Goal: Task Accomplishment & Management: Manage account settings

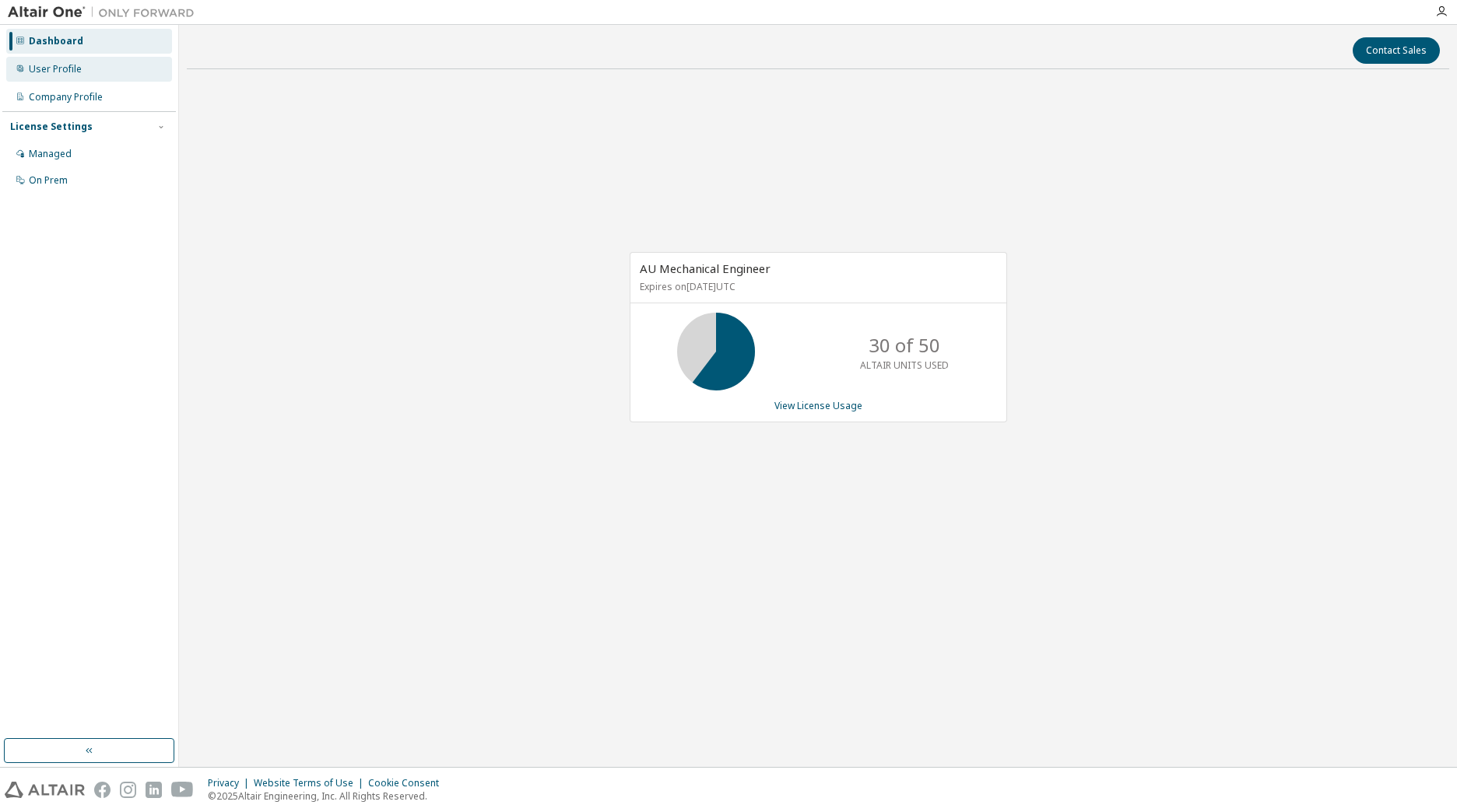
click at [88, 75] on div "User Profile" at bounding box center [89, 69] width 166 height 25
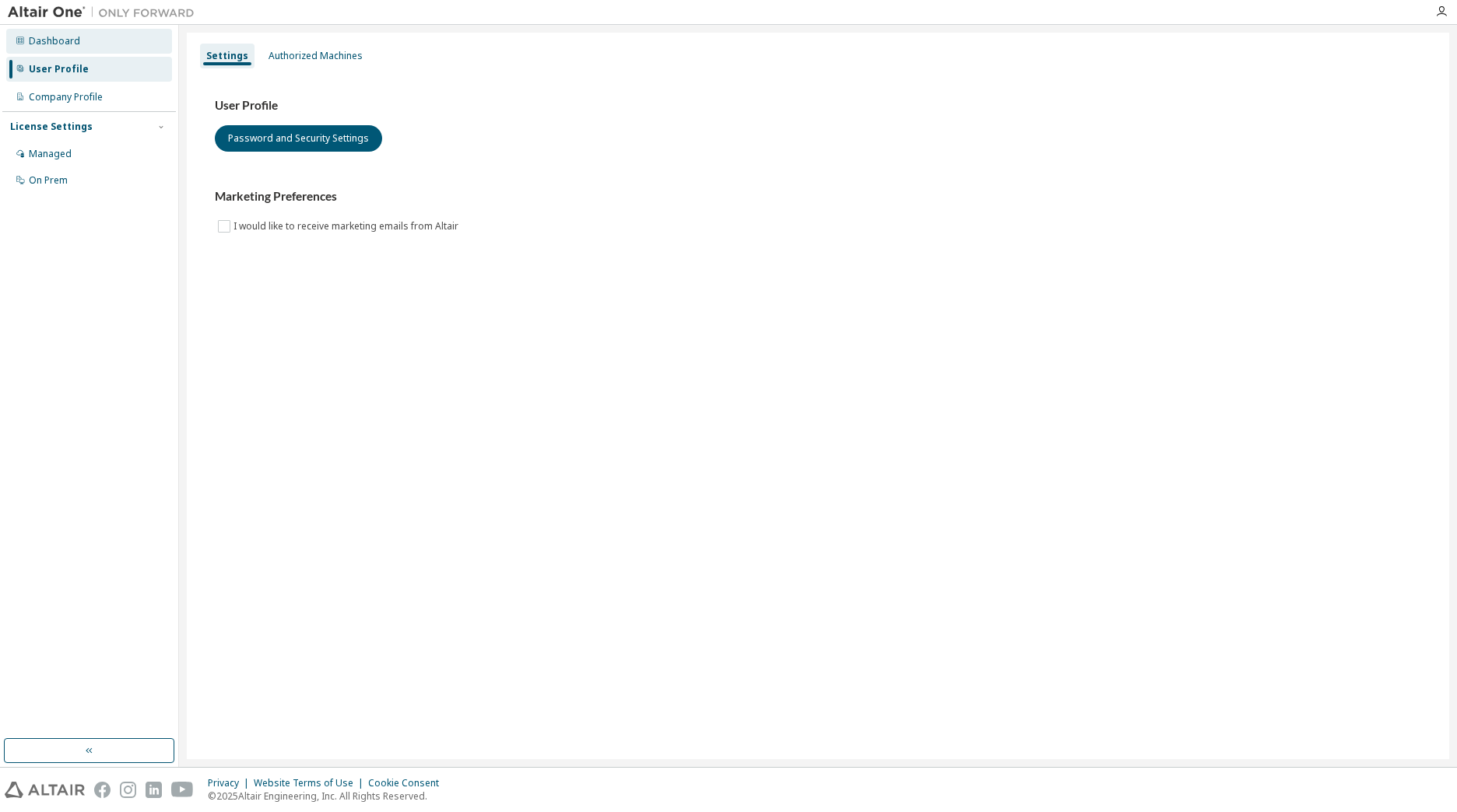
click at [82, 40] on div "Dashboard" at bounding box center [89, 42] width 166 height 25
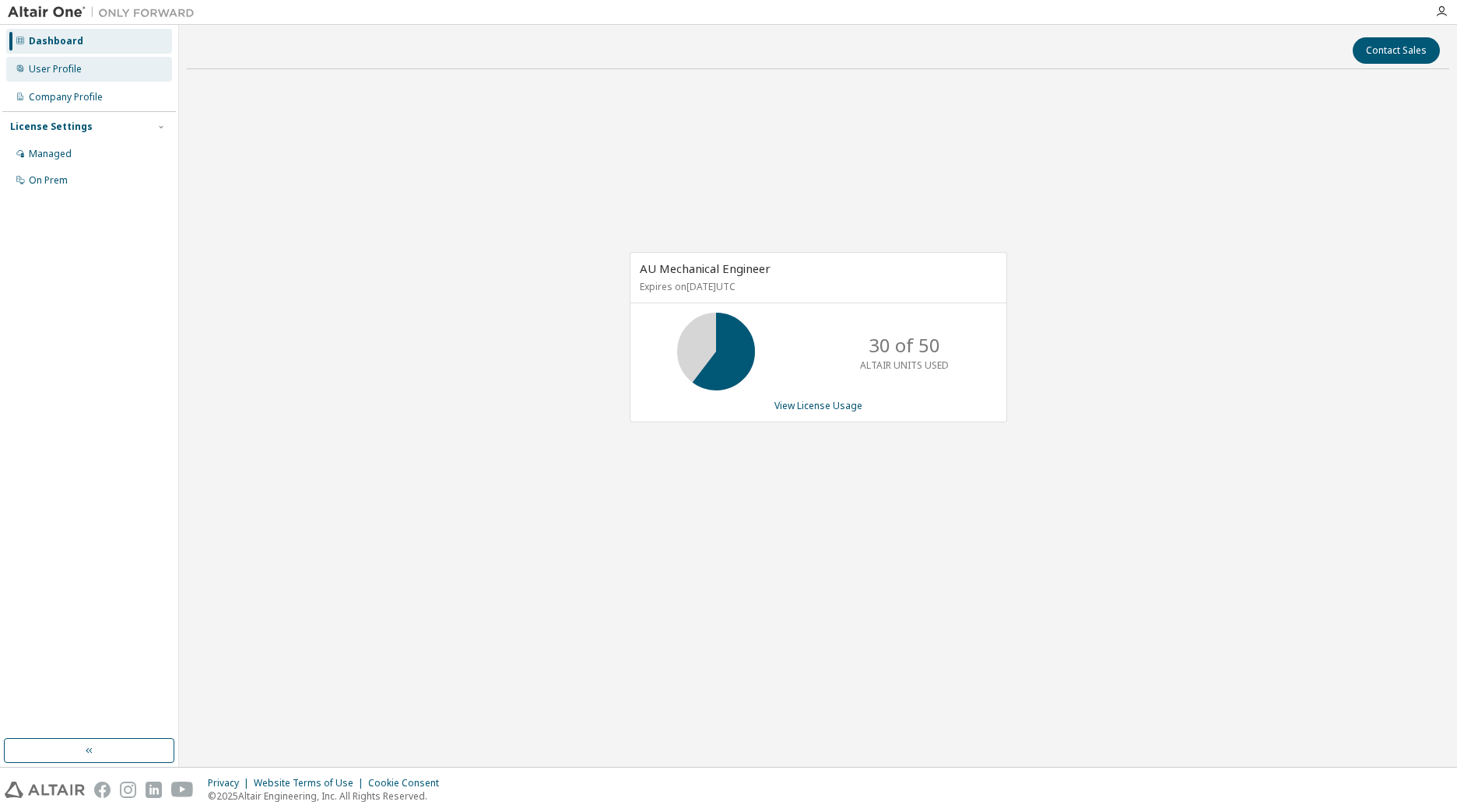
click at [72, 66] on div "User Profile" at bounding box center [55, 69] width 53 height 13
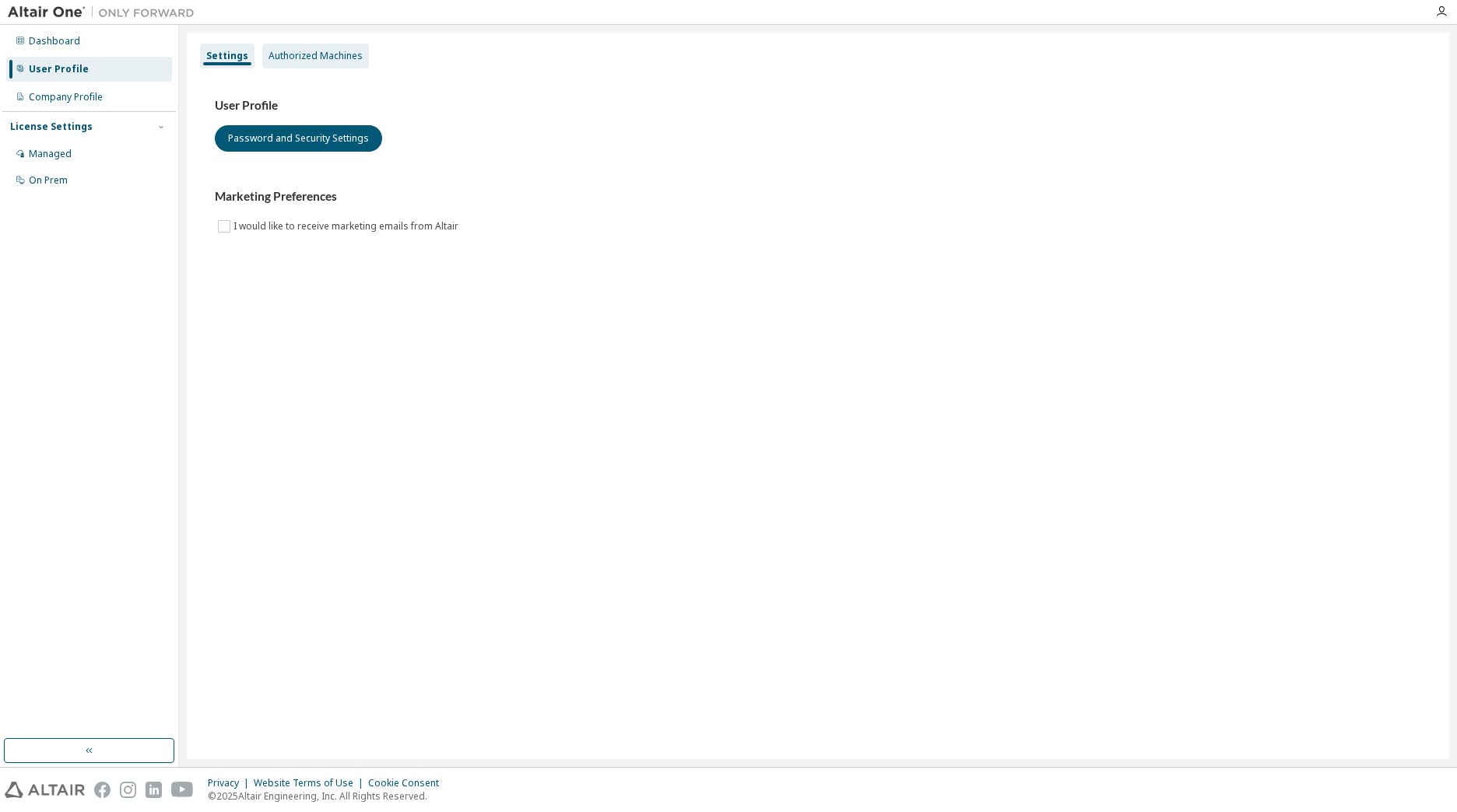
click at [262, 56] on div "Authorized Machines" at bounding box center [315, 56] width 106 height 25
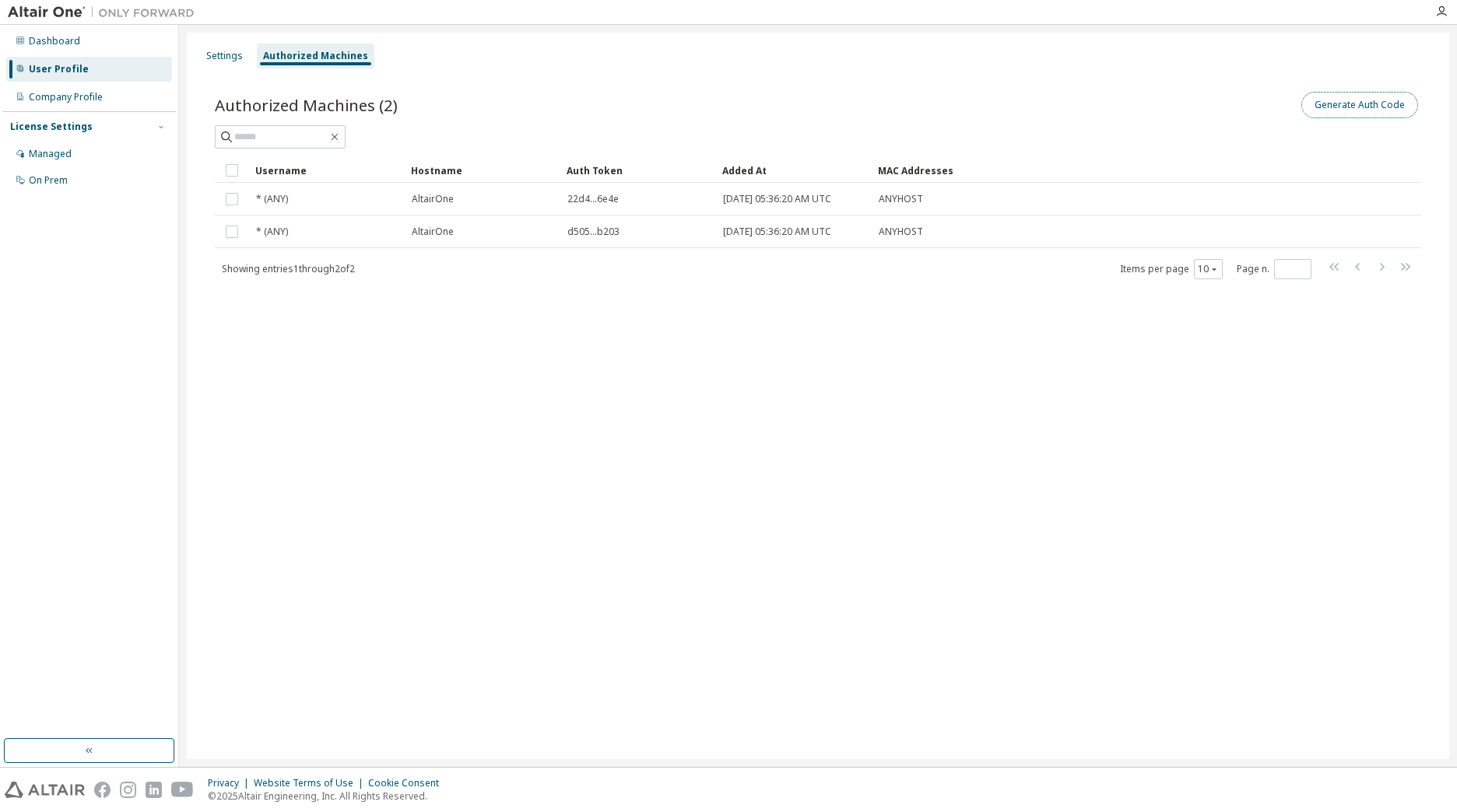
click at [1361, 108] on button "Generate Auth Code" at bounding box center [1359, 105] width 116 height 27
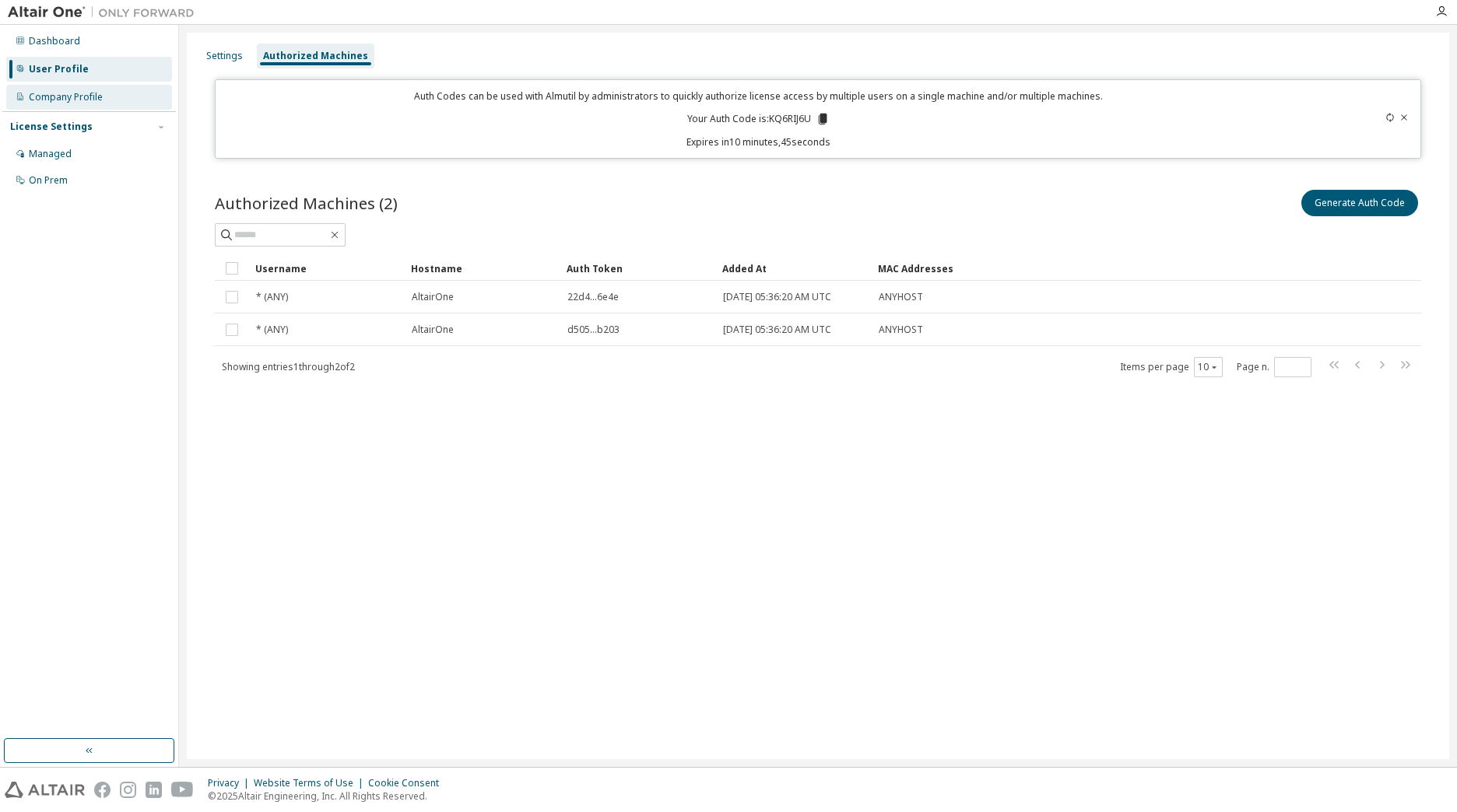
click at [113, 115] on div "License Settings Managed On Prem" at bounding box center [89, 153] width 174 height 83
click at [107, 100] on div "Company Profile" at bounding box center [89, 98] width 166 height 25
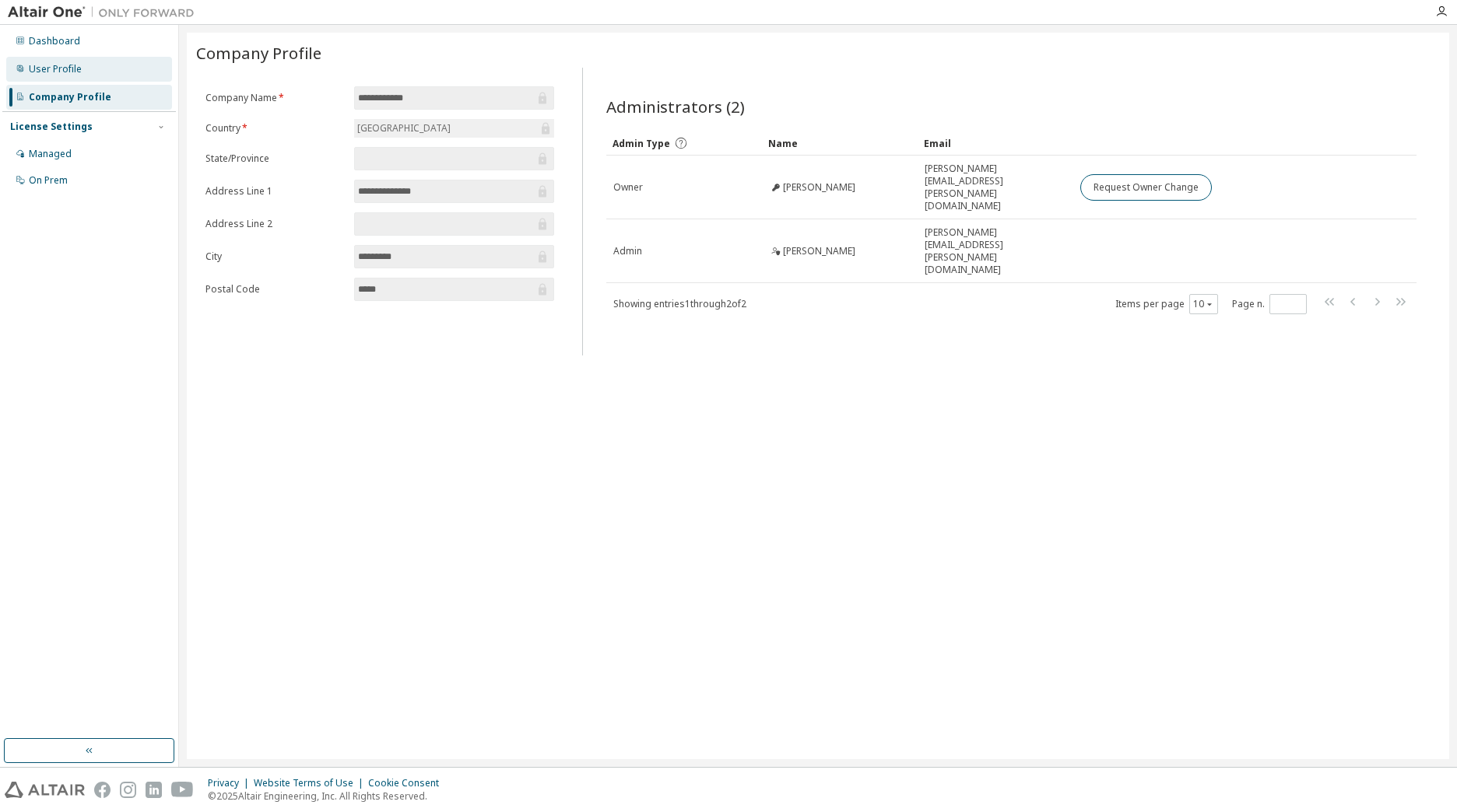
click at [91, 69] on div "User Profile" at bounding box center [89, 69] width 166 height 25
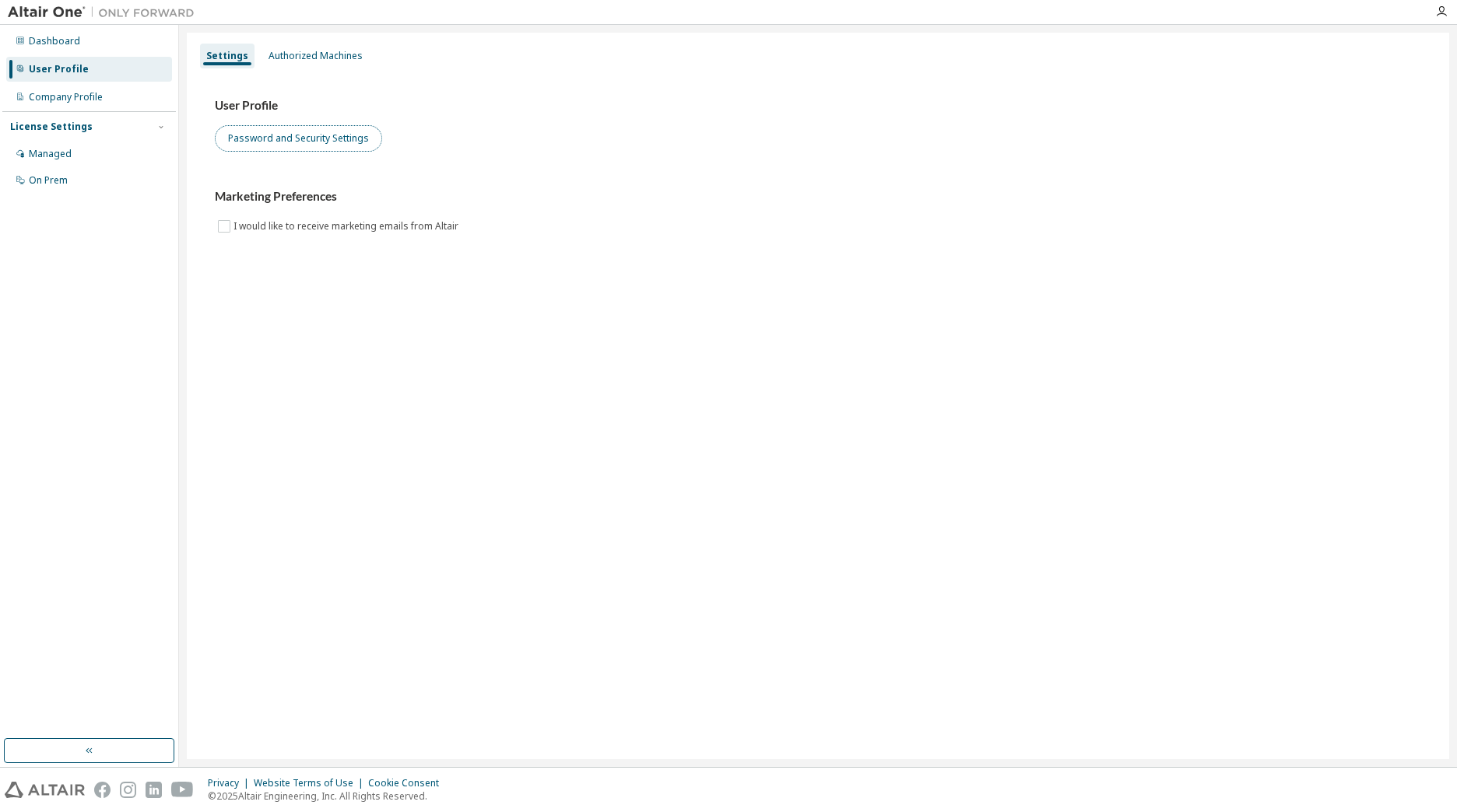
click at [289, 133] on button "Password and Security Settings" at bounding box center [298, 138] width 168 height 27
